Goal: Complete application form

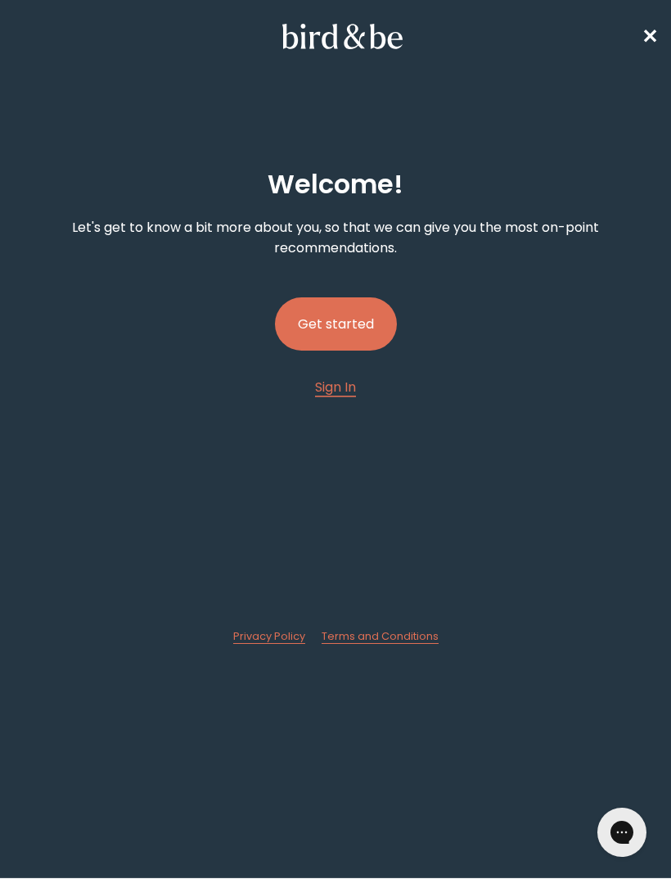
click at [345, 318] on button "Get started" at bounding box center [336, 323] width 122 height 53
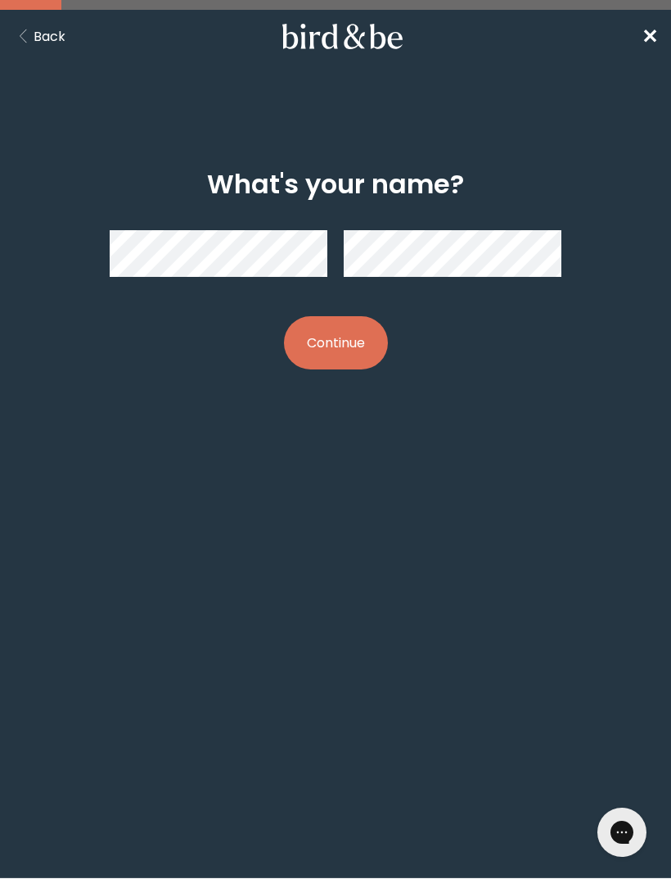
click at [344, 369] on button "Continue" at bounding box center [336, 342] width 104 height 53
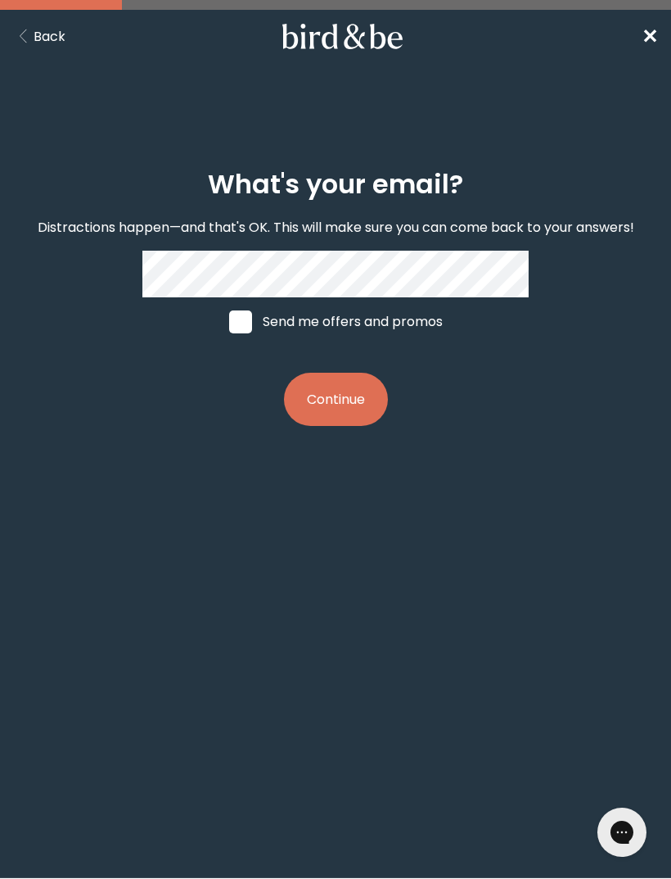
click at [337, 406] on button "Continue" at bounding box center [336, 399] width 104 height 53
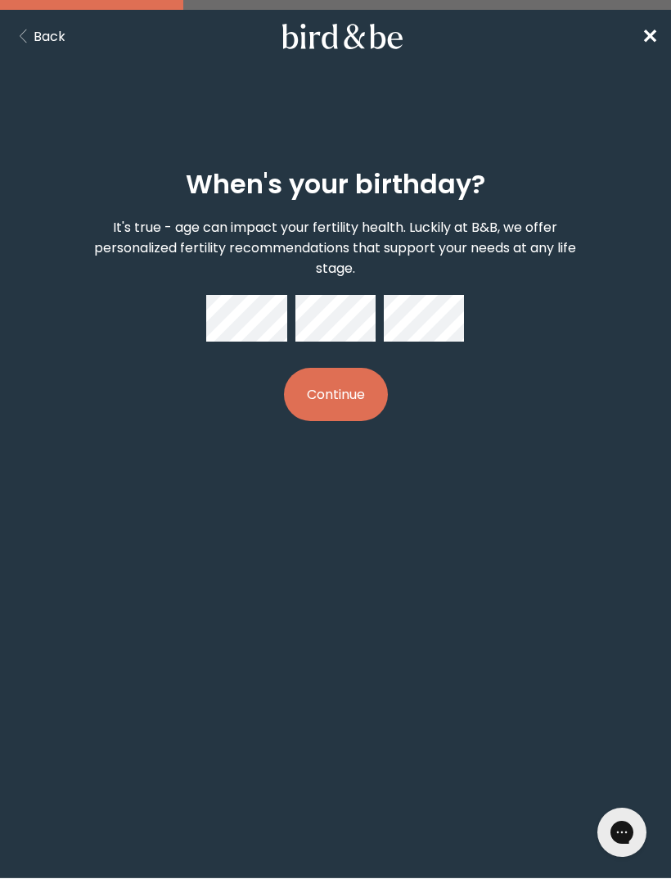
click at [361, 398] on button "Continue" at bounding box center [336, 394] width 104 height 53
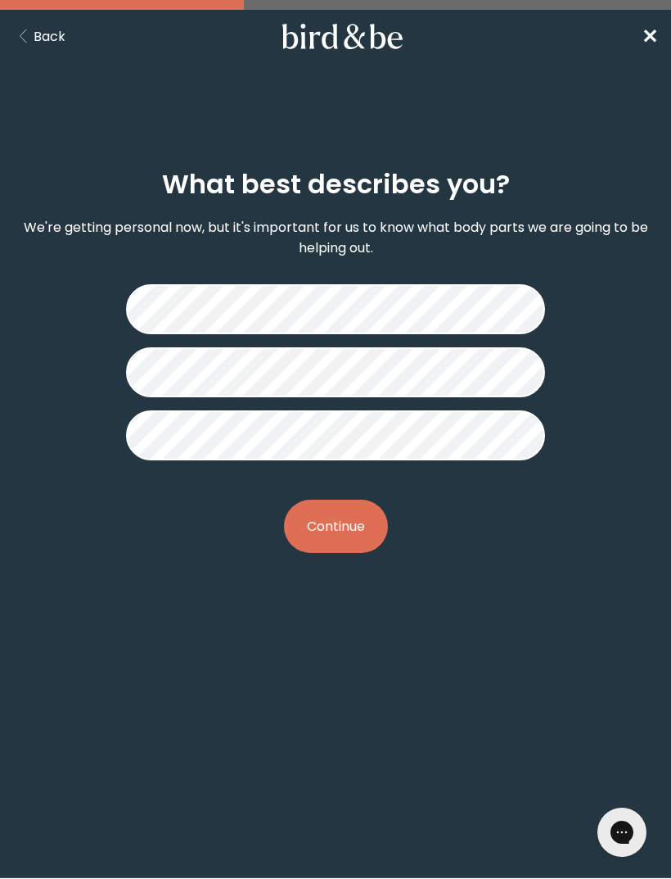
click at [353, 531] on button "Continue" at bounding box center [336, 525] width 104 height 53
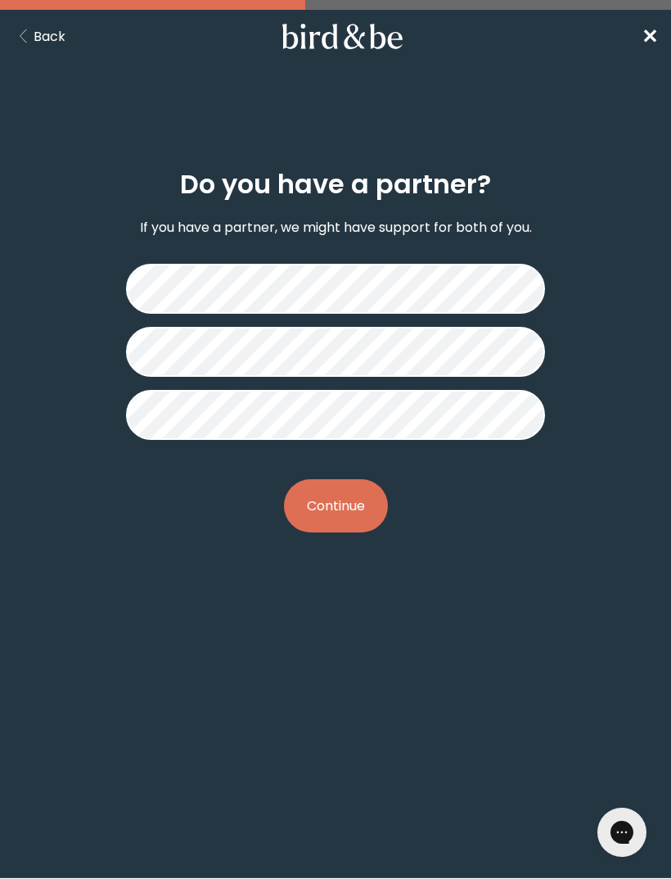
click at [341, 508] on button "Continue" at bounding box center [336, 505] width 104 height 53
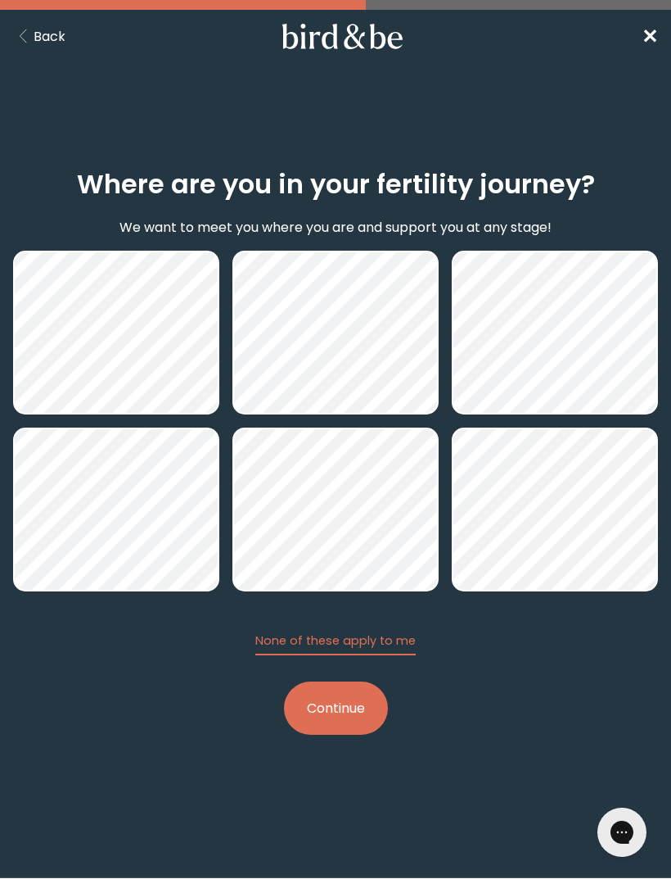
click at [339, 709] on button "Continue" at bounding box center [336, 707] width 104 height 53
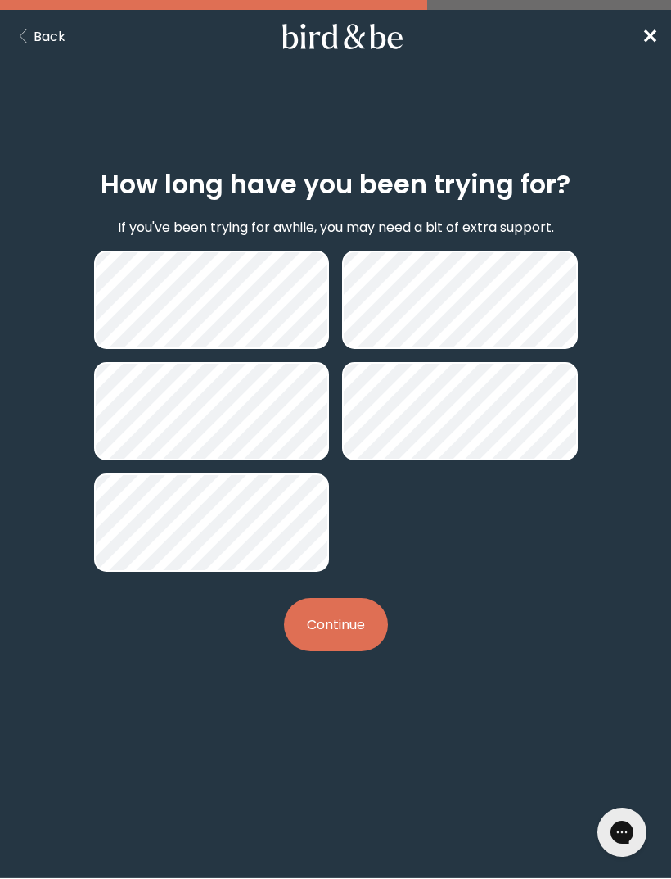
click at [342, 635] on button "Continue" at bounding box center [336, 624] width 104 height 53
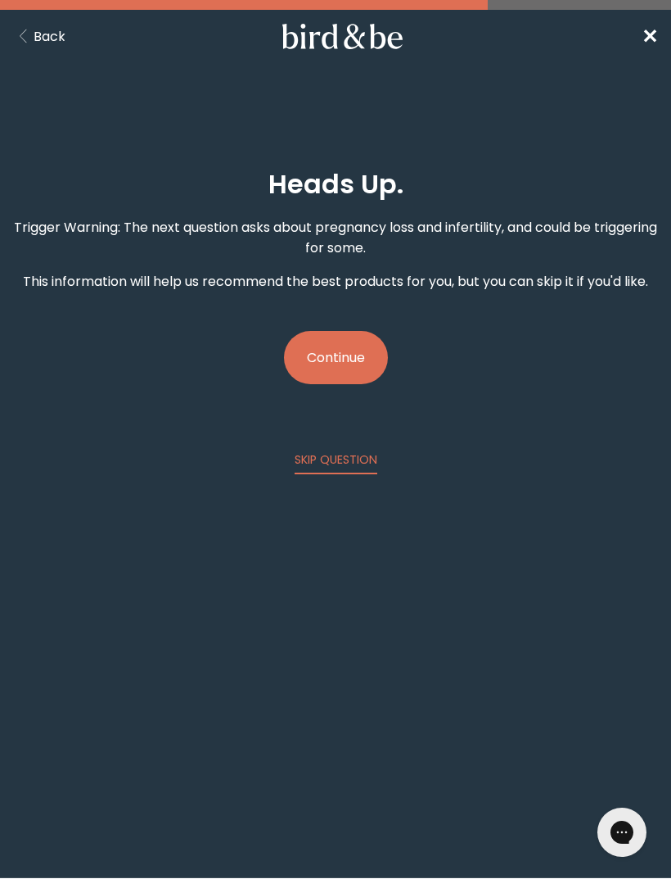
click at [355, 350] on button "Continue" at bounding box center [336, 357] width 104 height 53
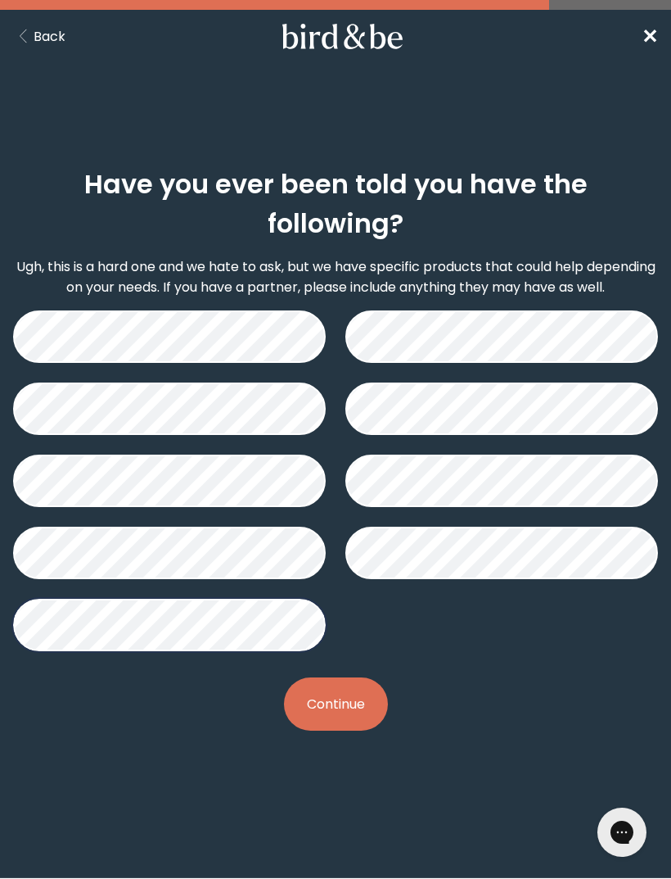
click at [359, 677] on button "Continue" at bounding box center [336, 703] width 104 height 53
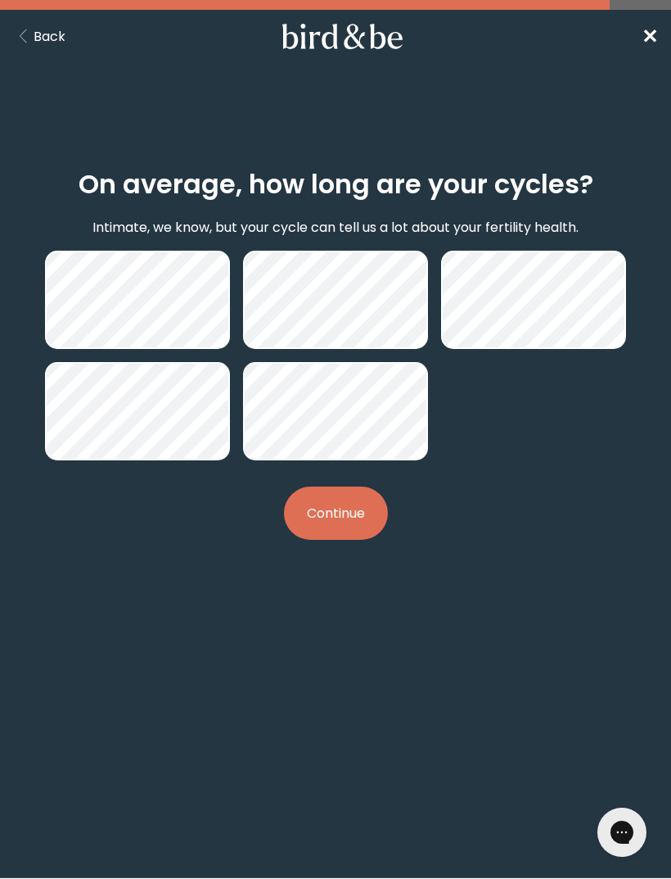
click at [341, 521] on button "Continue" at bounding box center [336, 512] width 104 height 53
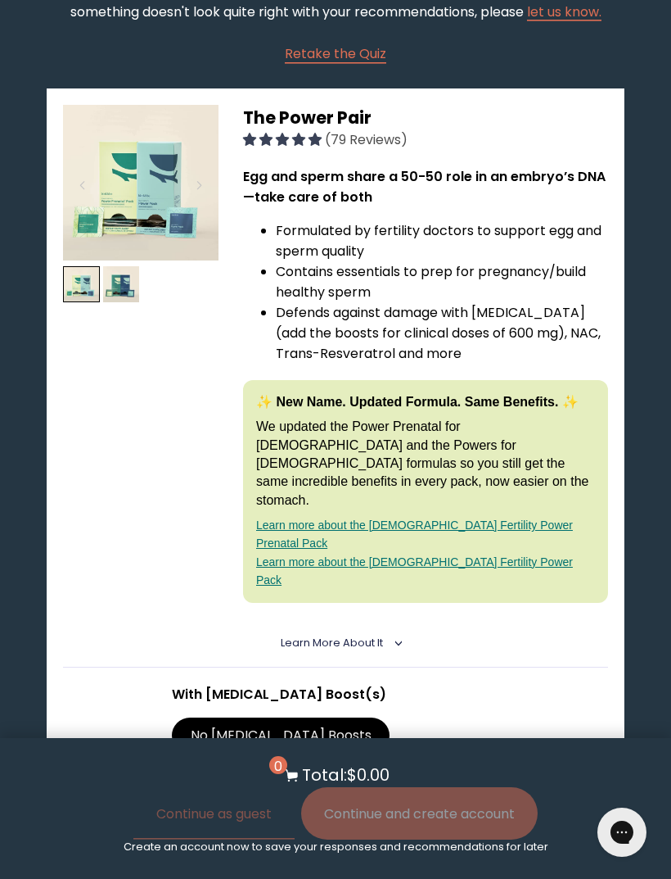
click at [354, 635] on span "Learn More About it" at bounding box center [332, 642] width 102 height 14
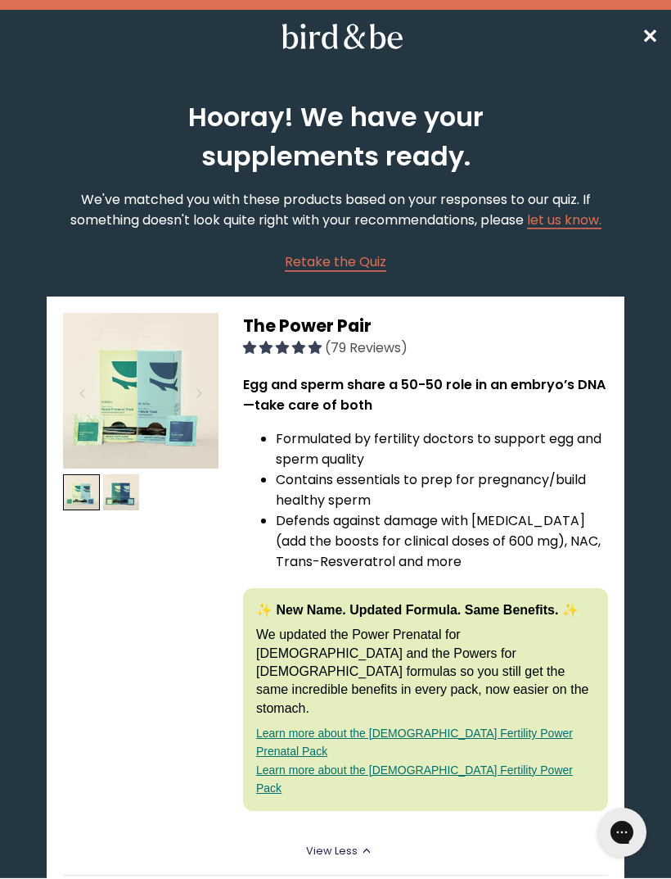
click at [650, 30] on span "✕" at bounding box center [650, 36] width 16 height 27
